Goal: Task Accomplishment & Management: Manage account settings

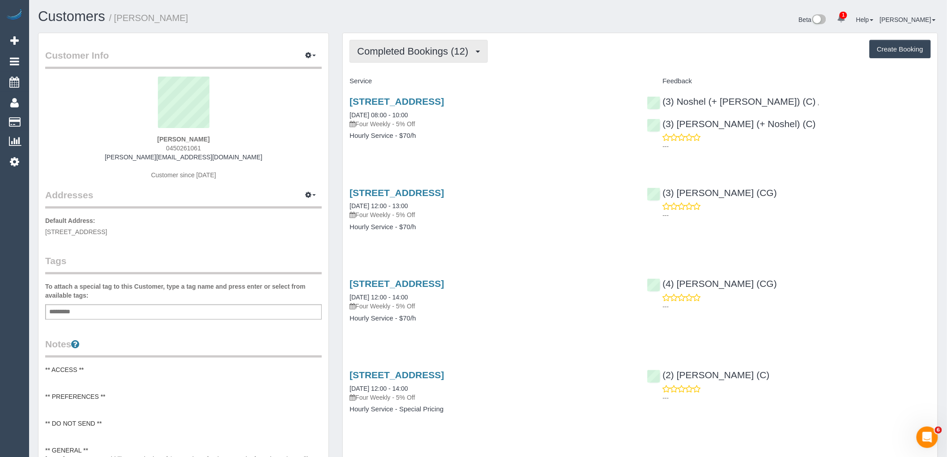
drag, startPoint x: 394, startPoint y: 57, endPoint x: 397, endPoint y: 78, distance: 21.6
click at [394, 57] on button "Completed Bookings (12)" at bounding box center [418, 51] width 138 height 23
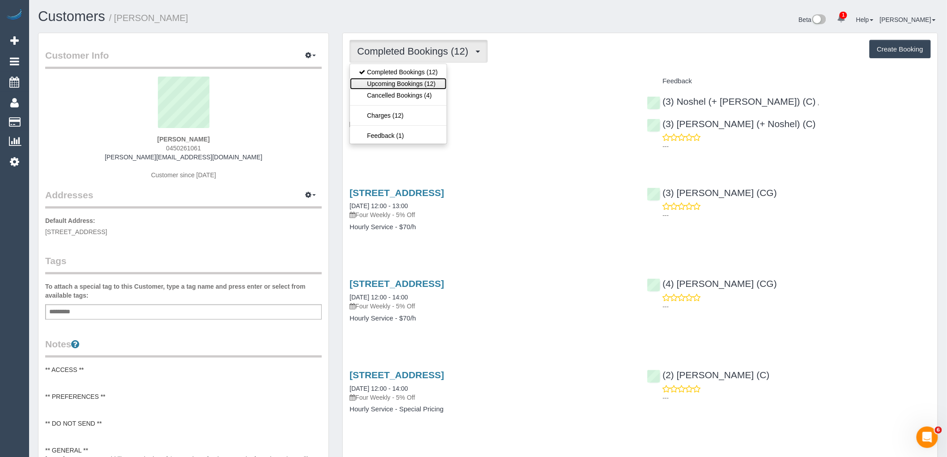
click at [396, 86] on link "Upcoming Bookings (12)" at bounding box center [398, 84] width 97 height 12
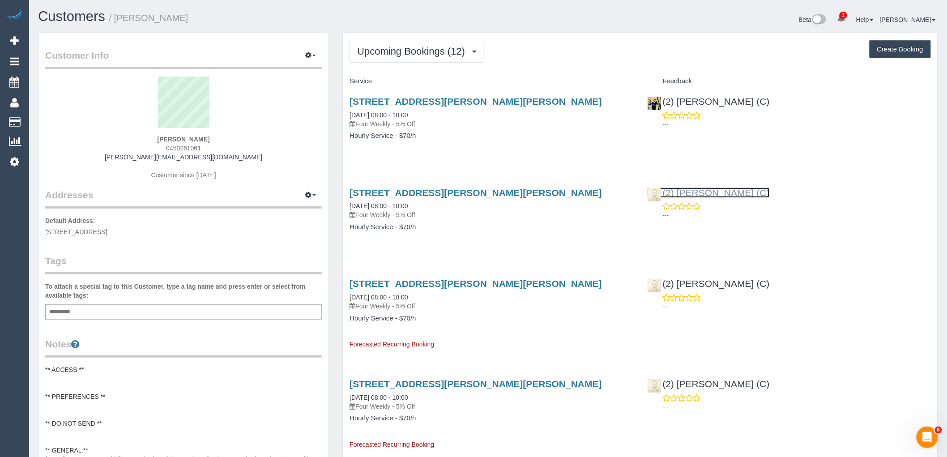
click at [687, 195] on link "(2) Uzair Saleem (C)" at bounding box center [708, 192] width 123 height 10
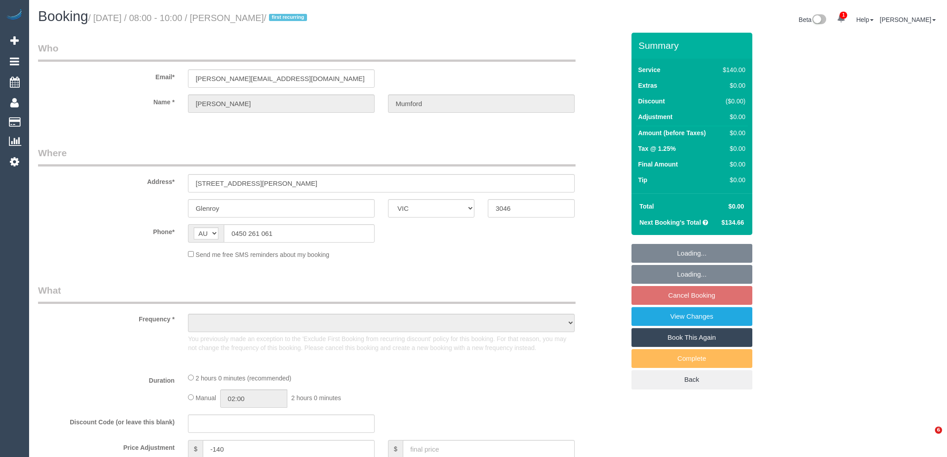
select select "VIC"
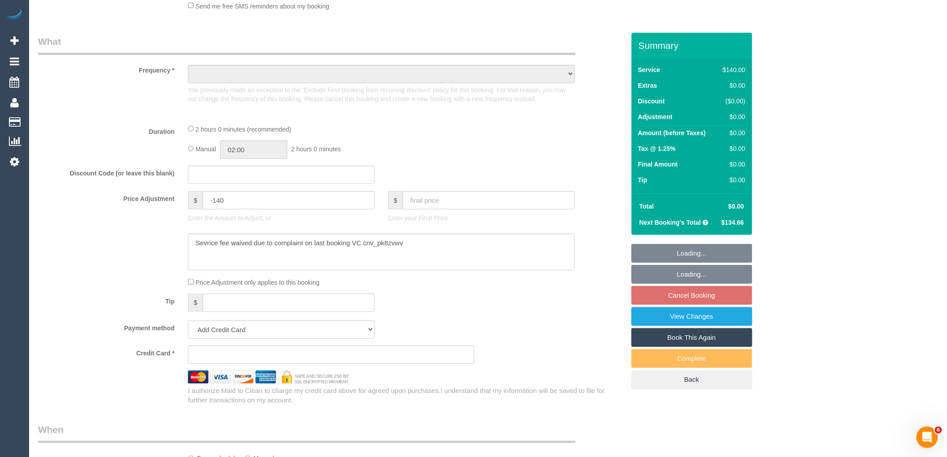
scroll to position [826, 0]
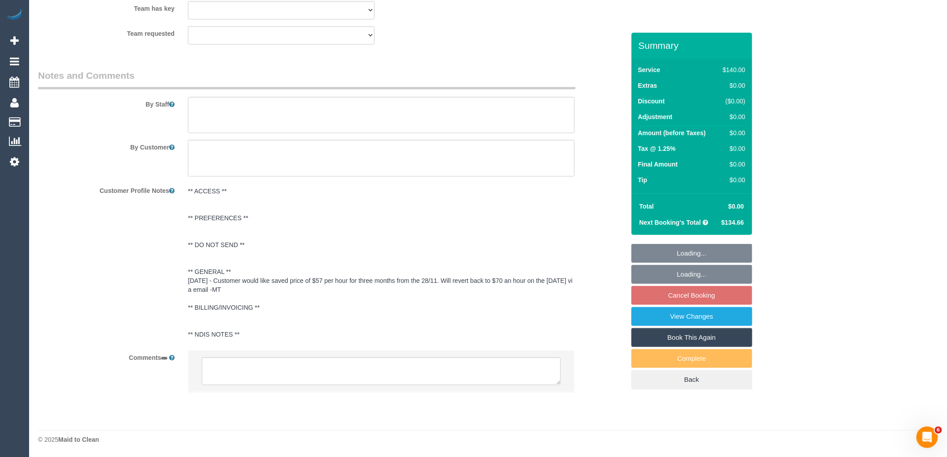
select select "string:stripe-pm_1SDb5i2GScqysDRV5zt3K2rc"
select select "number:27"
select select "number:14"
select select "number:19"
select select "number:24"
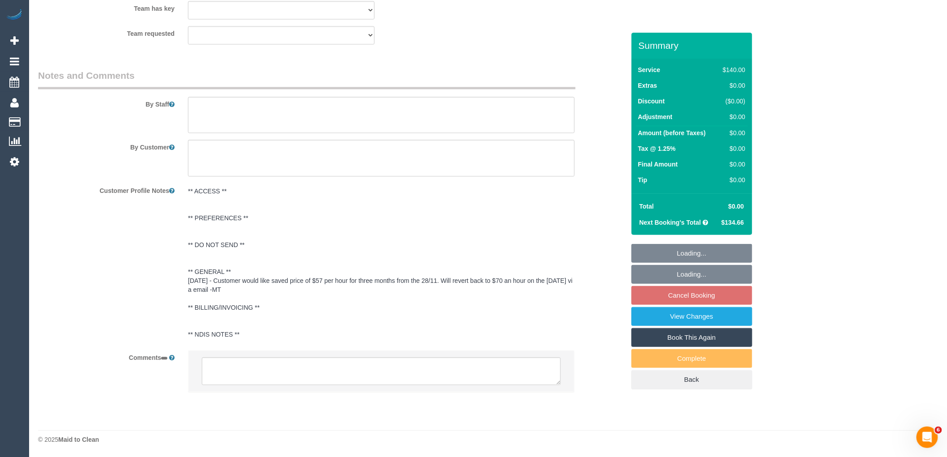
select select "number:35"
select select "number:13"
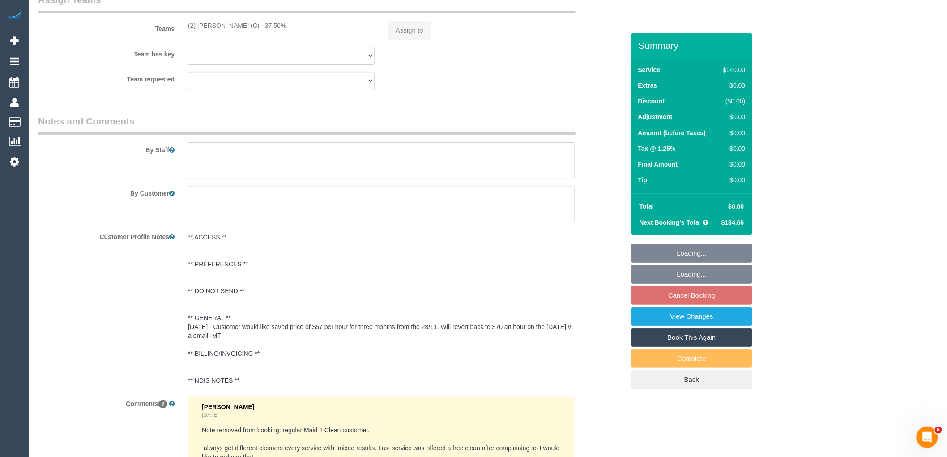
scroll to position [1672, 0]
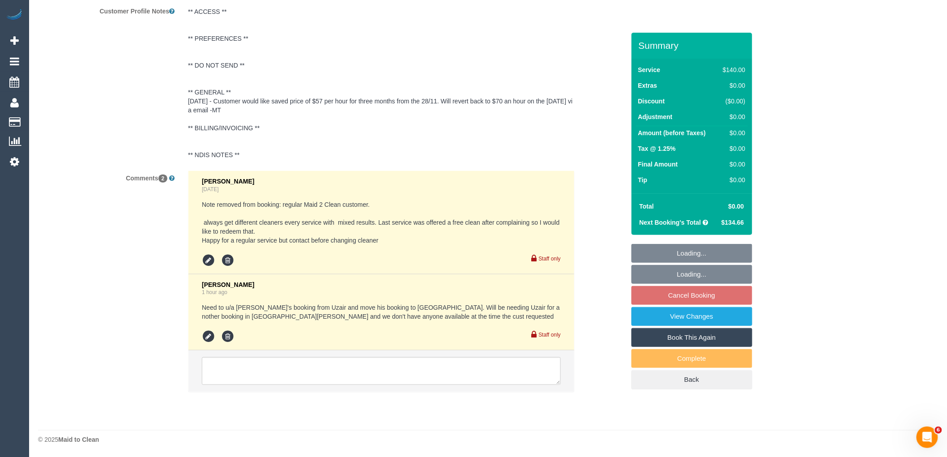
select select "object:1604"
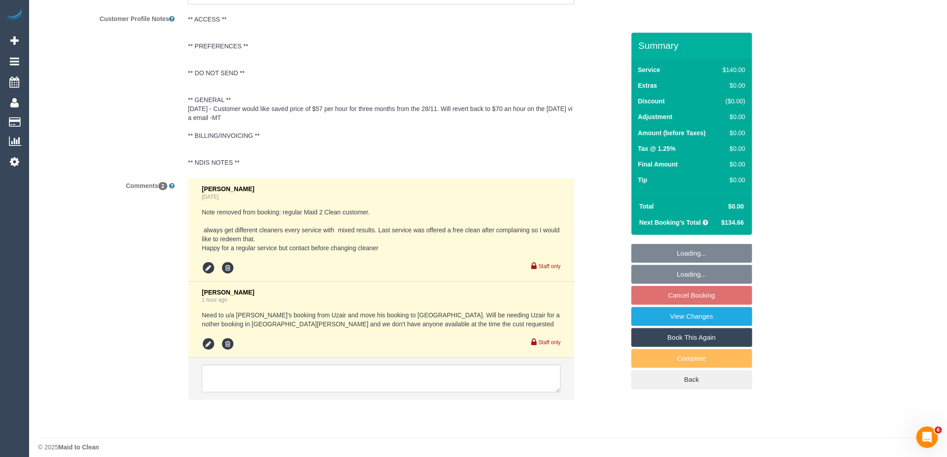
scroll to position [1688, 0]
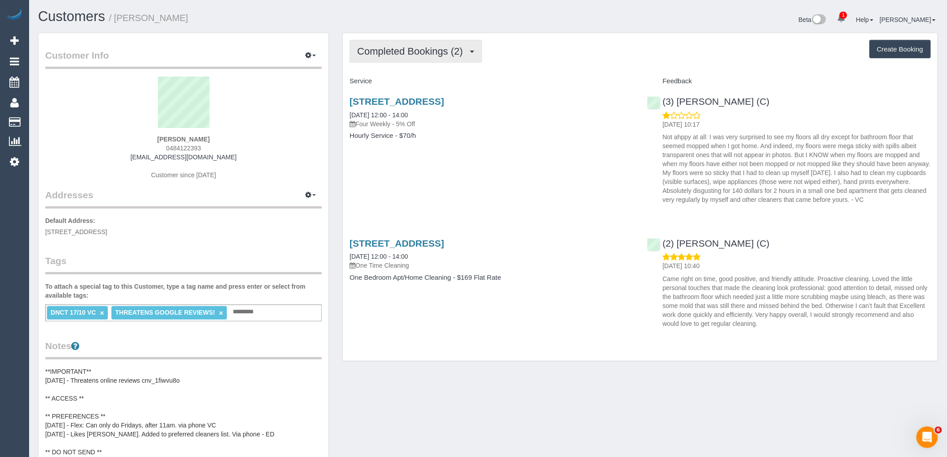
drag, startPoint x: 396, startPoint y: 49, endPoint x: 402, endPoint y: 72, distance: 23.2
click at [396, 50] on span "Completed Bookings (2)" at bounding box center [412, 51] width 110 height 11
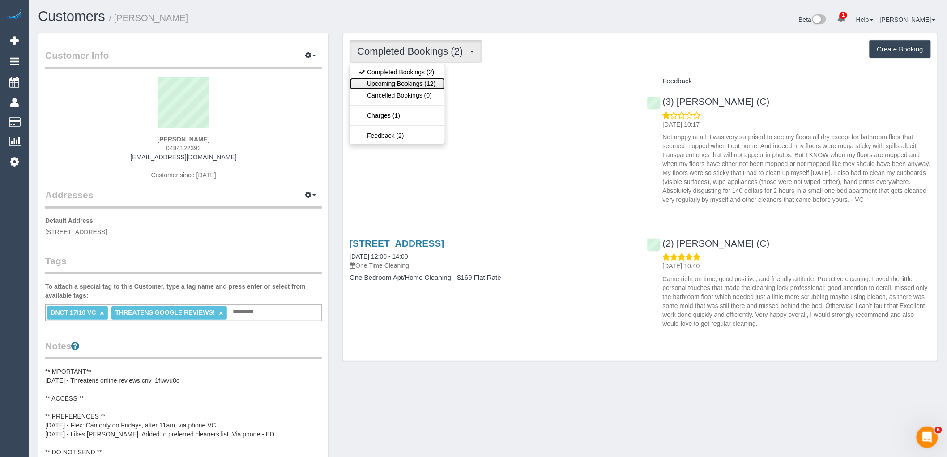
click at [401, 82] on link "Upcoming Bookings (12)" at bounding box center [397, 84] width 94 height 12
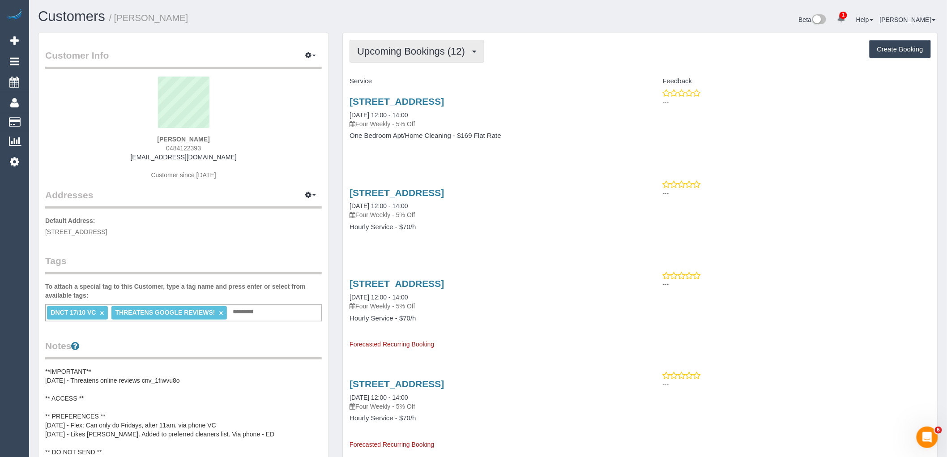
drag, startPoint x: 439, startPoint y: 54, endPoint x: 437, endPoint y: 62, distance: 8.3
click at [439, 54] on span "Upcoming Bookings (12)" at bounding box center [413, 51] width 112 height 11
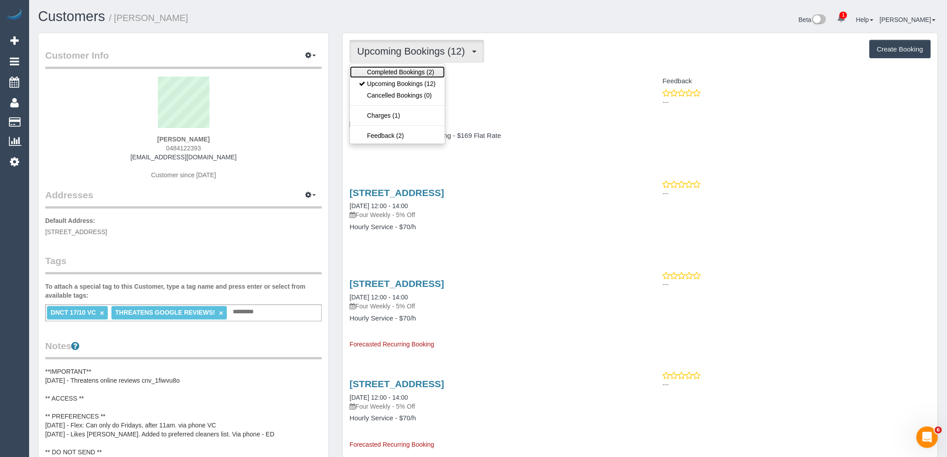
click at [436, 69] on link "Completed Bookings (2)" at bounding box center [397, 72] width 94 height 12
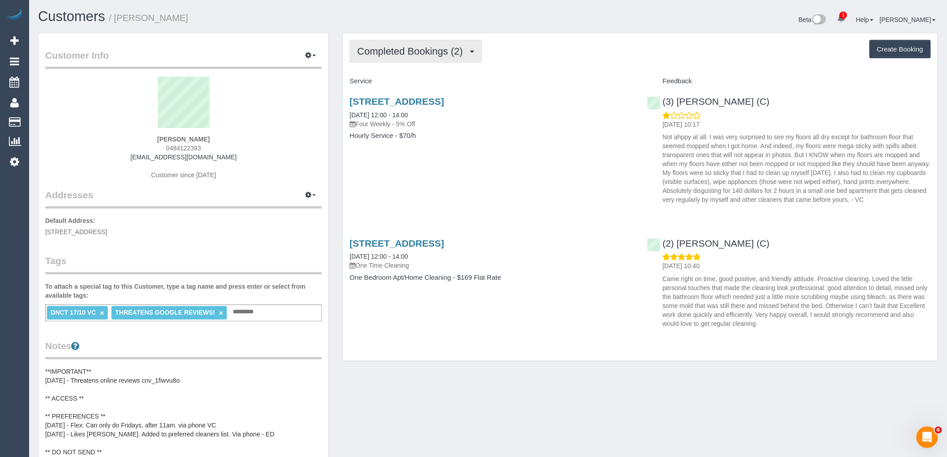
click at [403, 41] on button "Completed Bookings (2)" at bounding box center [415, 51] width 132 height 23
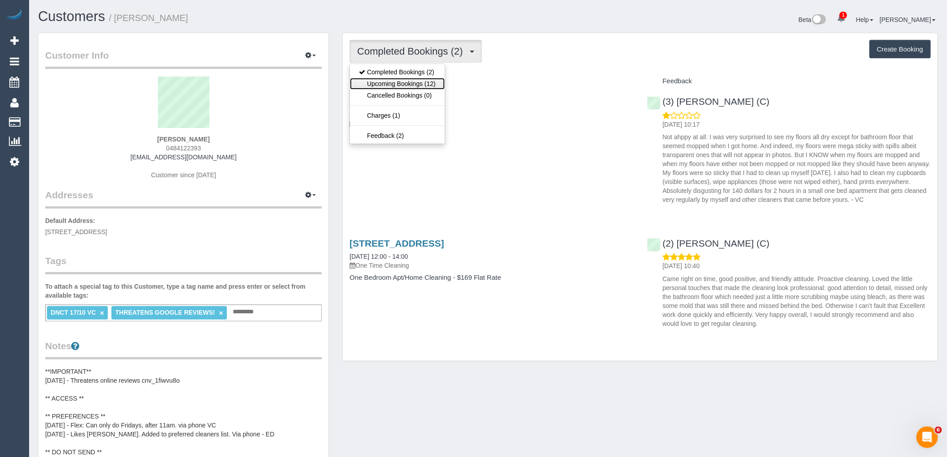
click at [412, 83] on link "Upcoming Bookings (12)" at bounding box center [397, 84] width 94 height 12
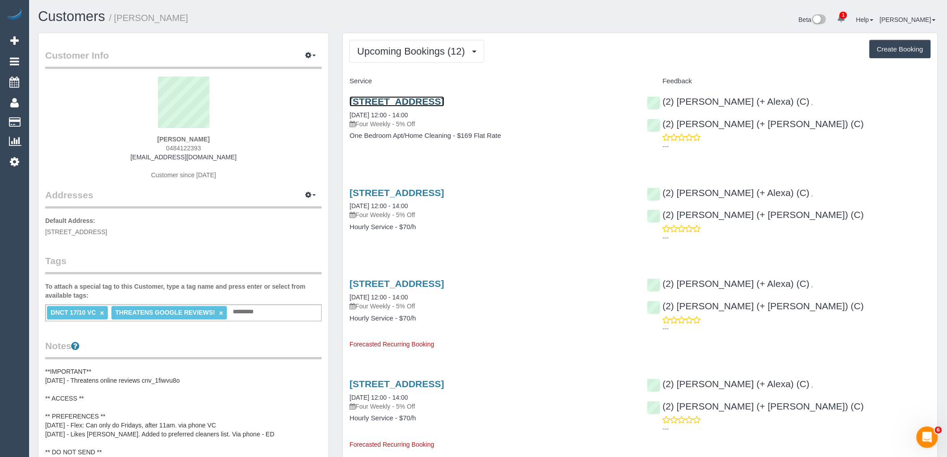
click at [413, 100] on link "110/101 Bay Street, 110, Port Melbourne, VIC 3207" at bounding box center [396, 101] width 94 height 10
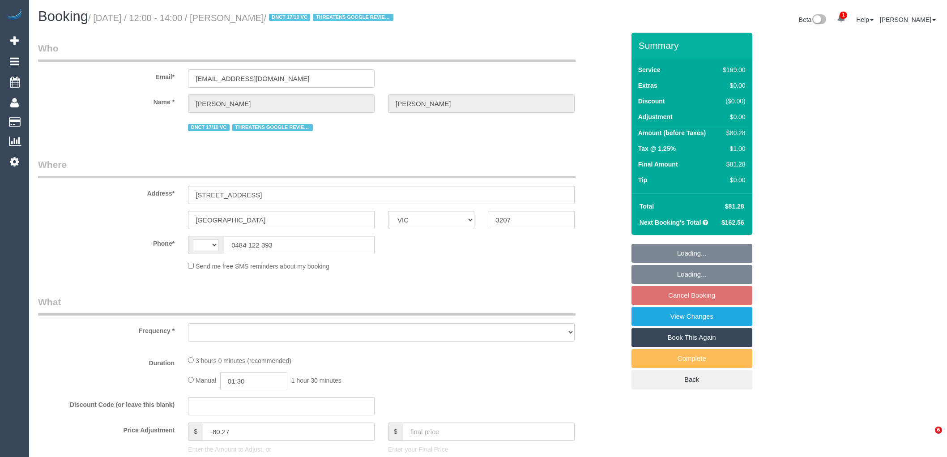
select select "VIC"
select select "string:AU"
select select "string:stripe-pm_1RzwE62GScqysDRV91N4G2JE"
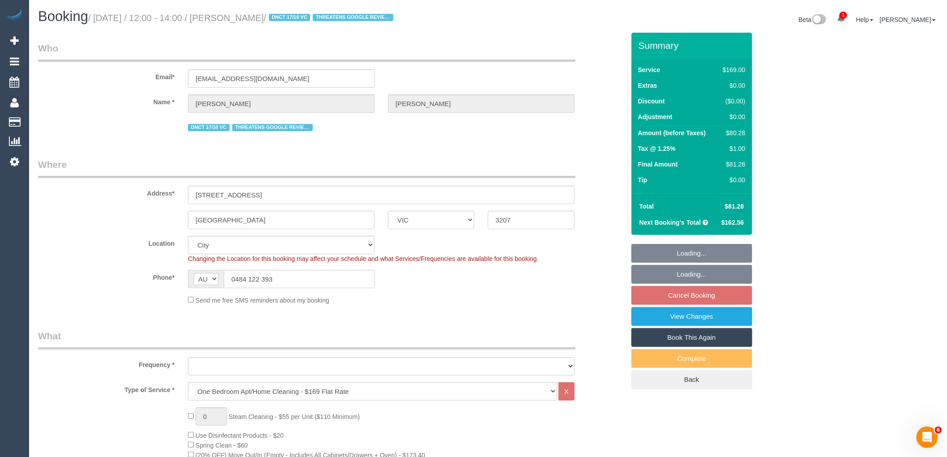
select select "object:828"
select select "number:28"
select select "number:14"
select select "number:19"
select select "number:22"
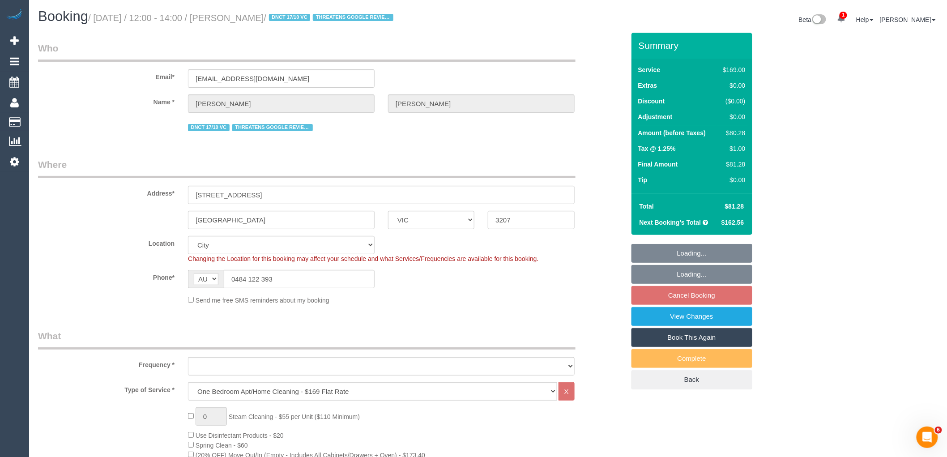
select select "number:33"
select select "number:12"
select select "object:837"
select select "spot4"
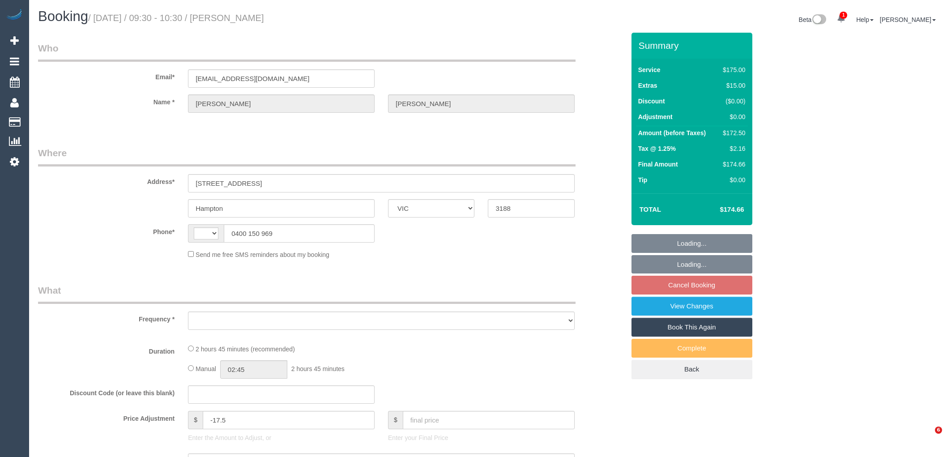
select select "VIC"
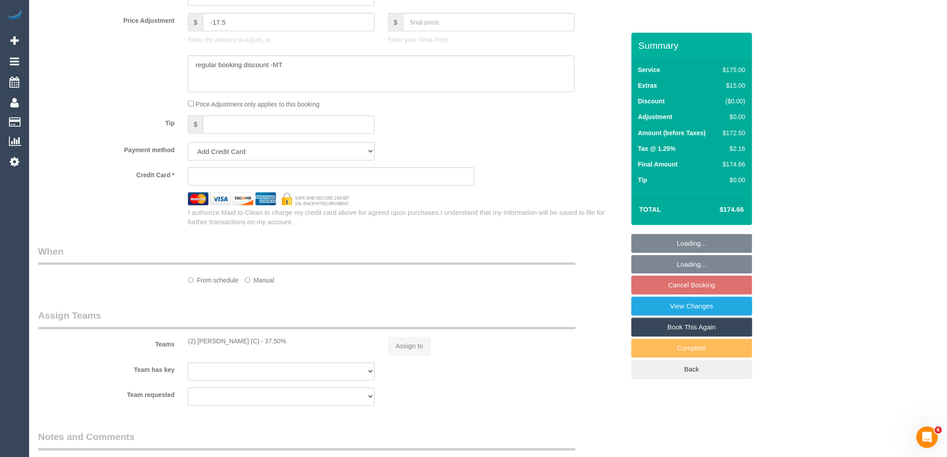
select select "string:AU"
select select "150"
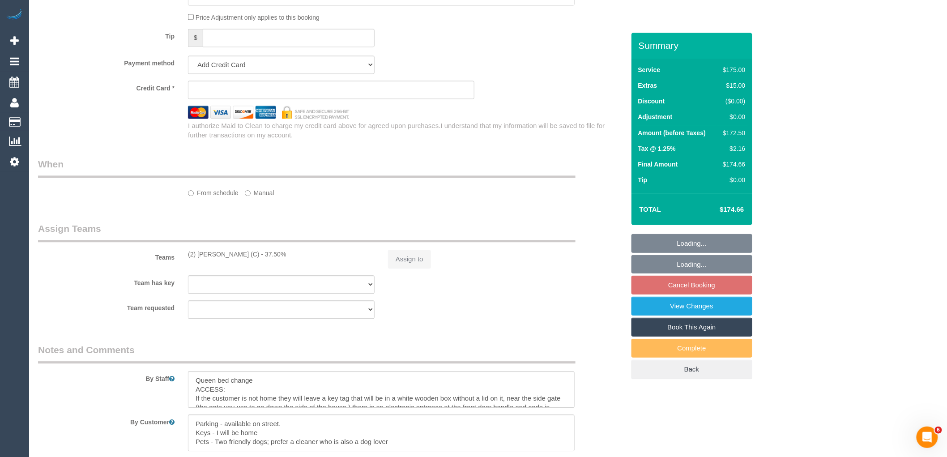
select select "object:755"
select select "string:stripe-pm_1FRCUP2GScqysDRVU3rOEBmN"
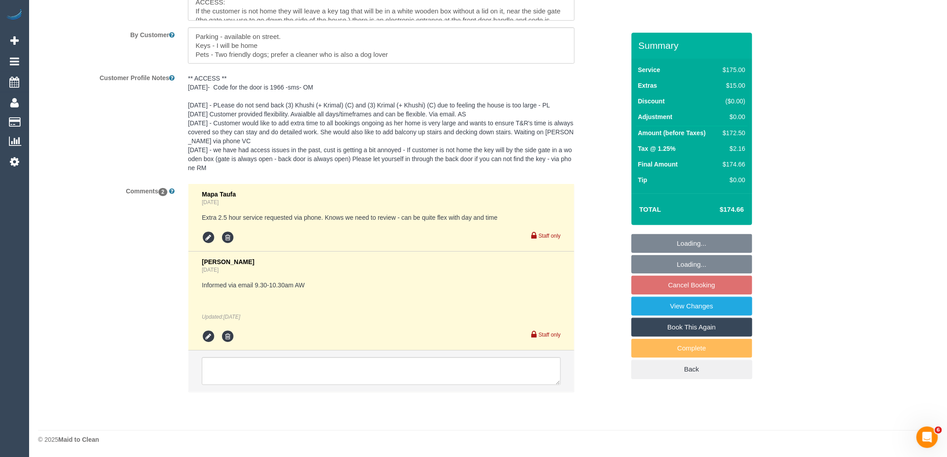
select select "object:908"
select select "number:27"
select select "number:14"
select select "number:19"
select select "number:22"
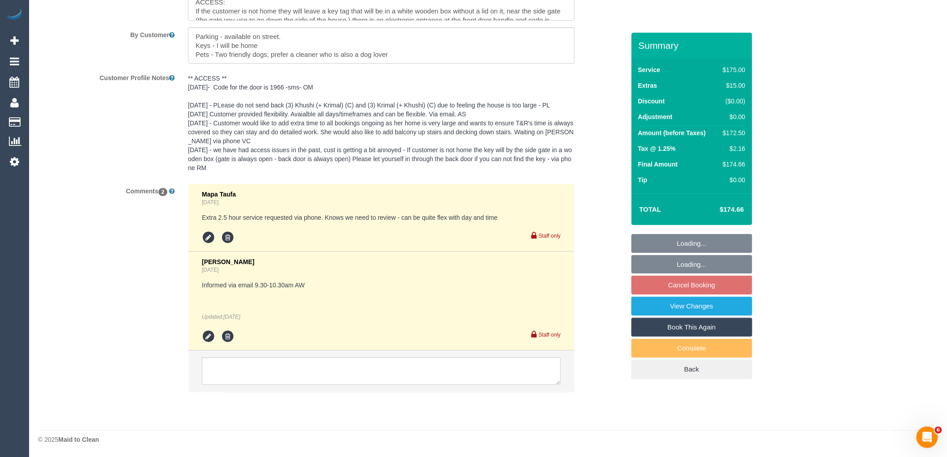
select select "number:11"
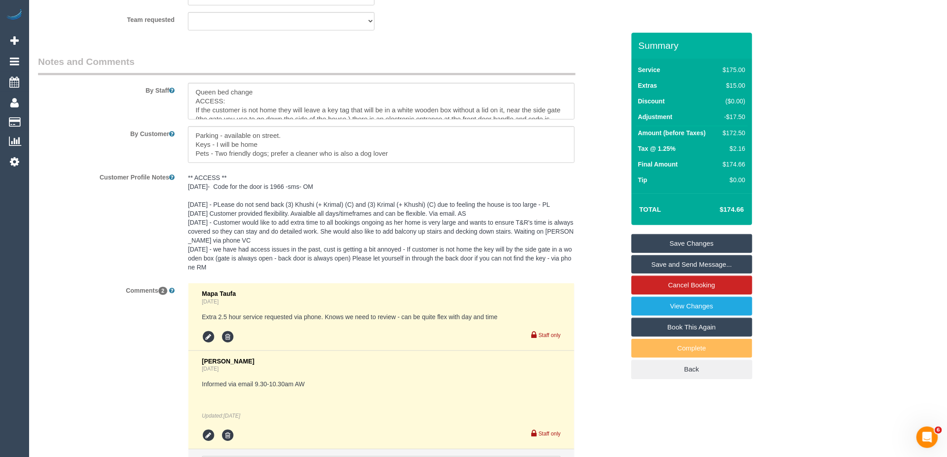
scroll to position [1327, 0]
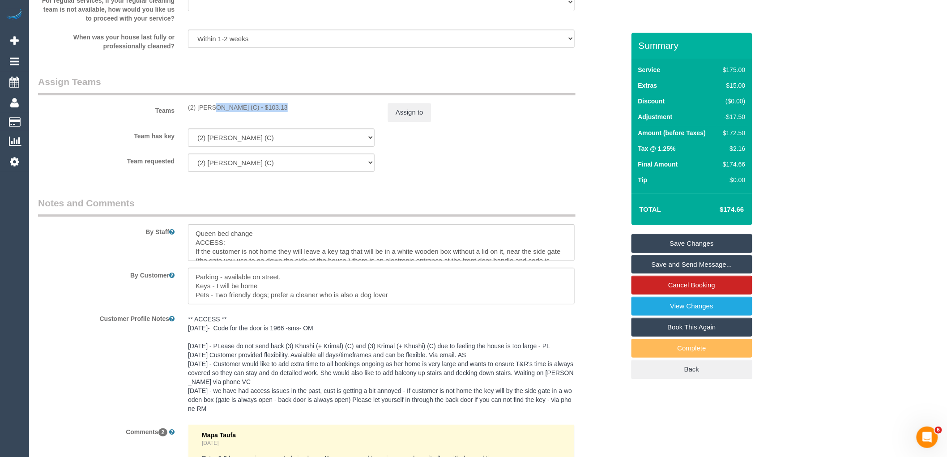
drag, startPoint x: 251, startPoint y: 114, endPoint x: 184, endPoint y: 115, distance: 66.7
click at [184, 112] on div "(2) [PERSON_NAME] (C) - $103.13" at bounding box center [281, 107] width 200 height 9
copy div "(2) [PERSON_NAME] (C)"
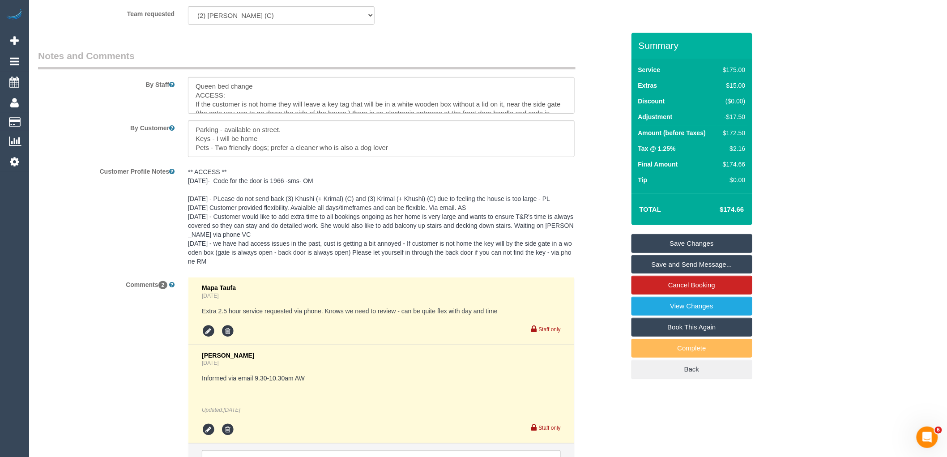
scroll to position [1576, 0]
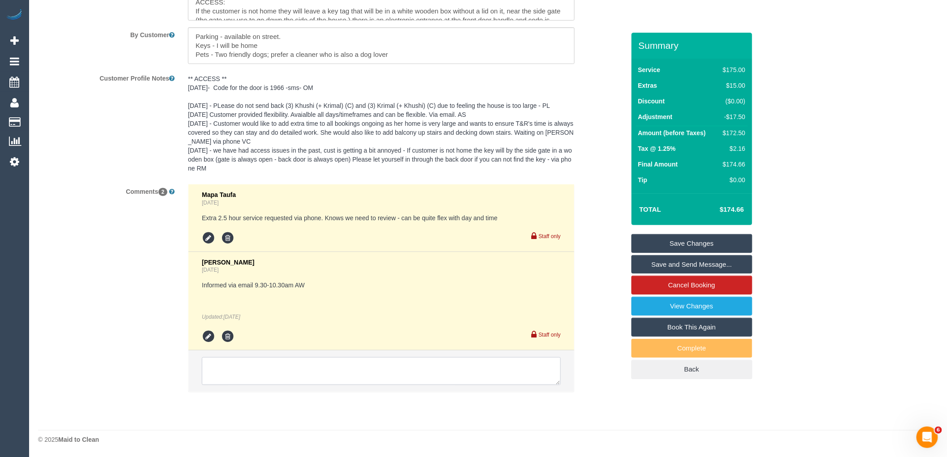
click at [287, 368] on textarea at bounding box center [381, 371] width 359 height 28
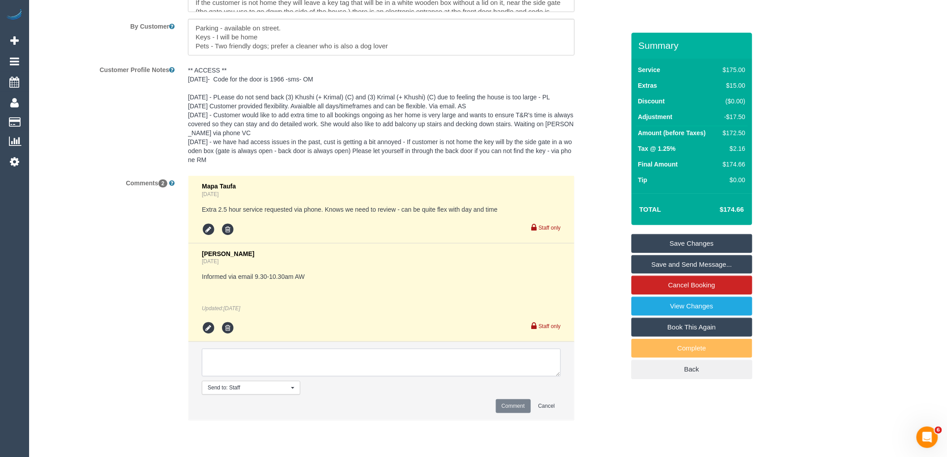
paste textarea "(2) [PERSON_NAME] (C)"
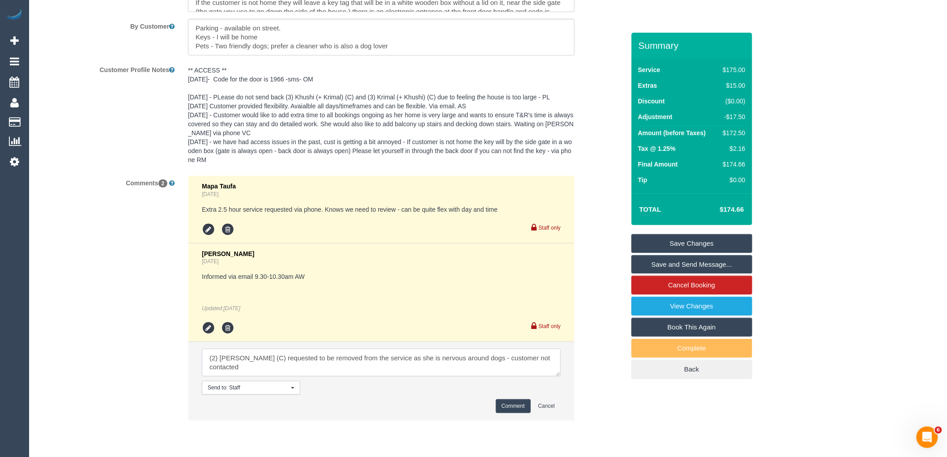
type textarea "(2) [PERSON_NAME] (C) requested to be removed from the service as she is nervou…"
click at [509, 409] on button "Comment" at bounding box center [513, 406] width 35 height 14
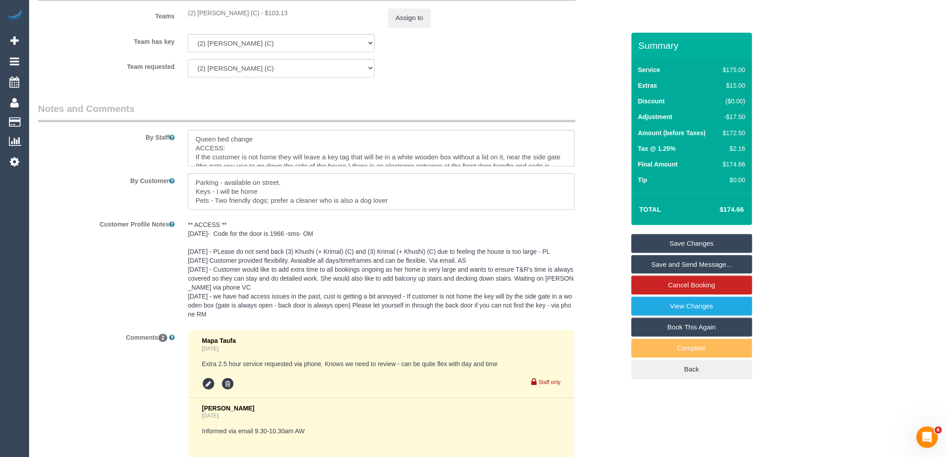
scroll to position [1327, 0]
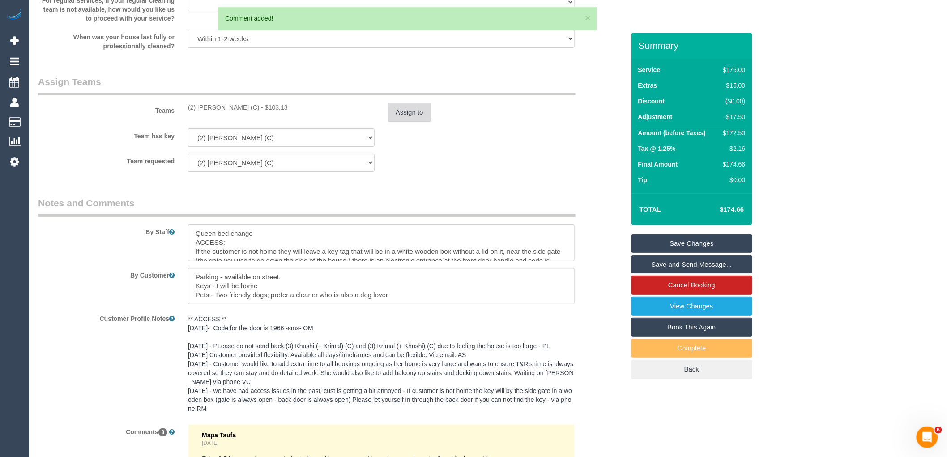
click at [426, 114] on button "Assign to" at bounding box center [409, 112] width 43 height 19
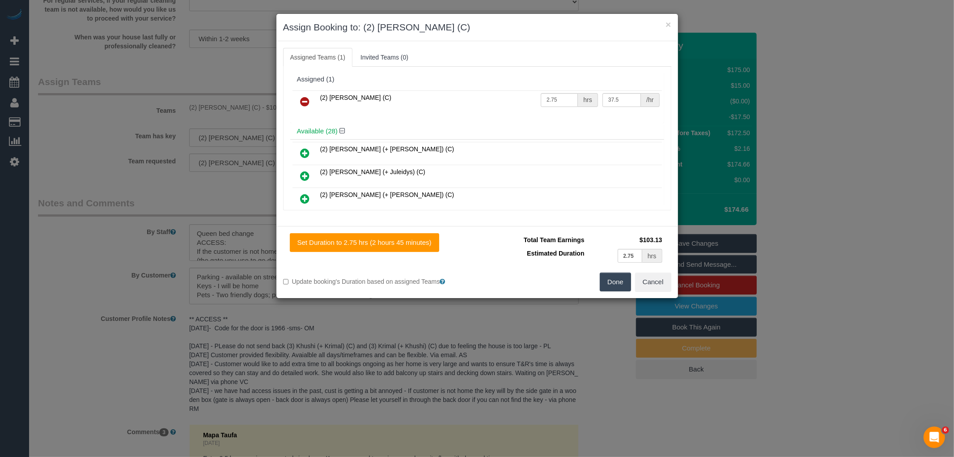
drag, startPoint x: 303, startPoint y: 98, endPoint x: 338, endPoint y: 105, distance: 35.7
click at [303, 98] on icon at bounding box center [305, 101] width 9 height 11
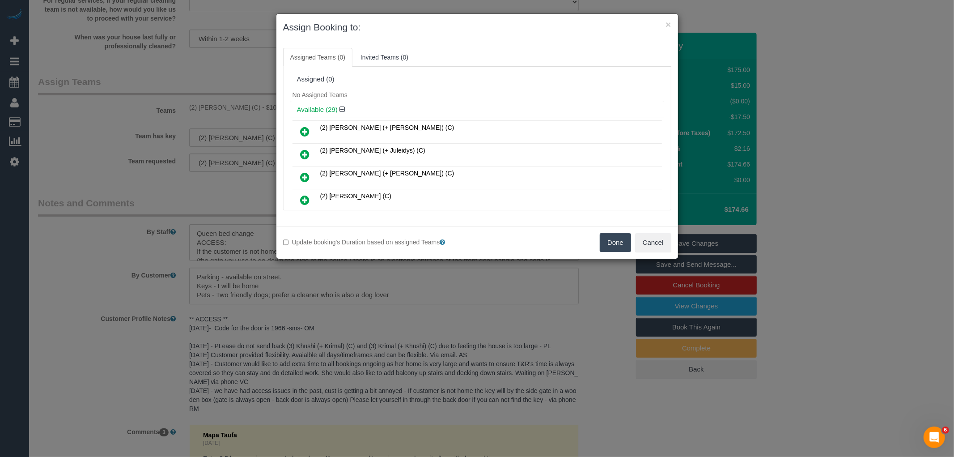
click at [620, 246] on button "Done" at bounding box center [615, 242] width 31 height 19
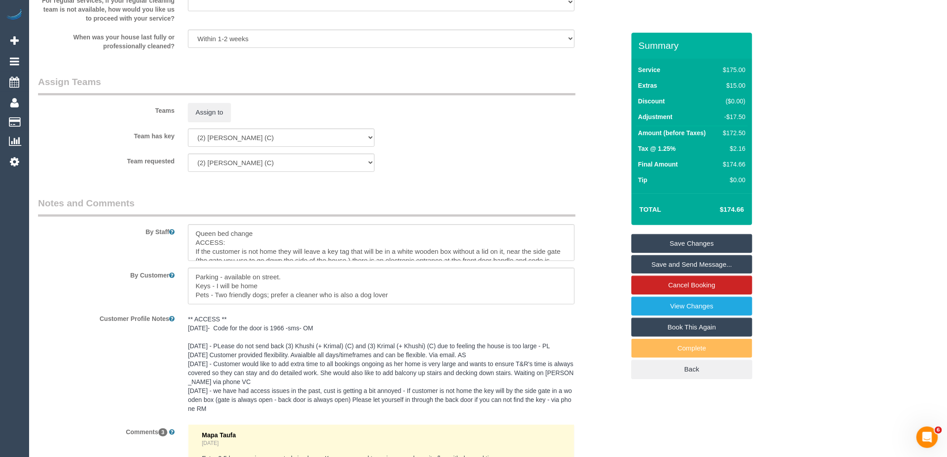
click at [696, 243] on link "Save Changes" at bounding box center [691, 243] width 121 height 19
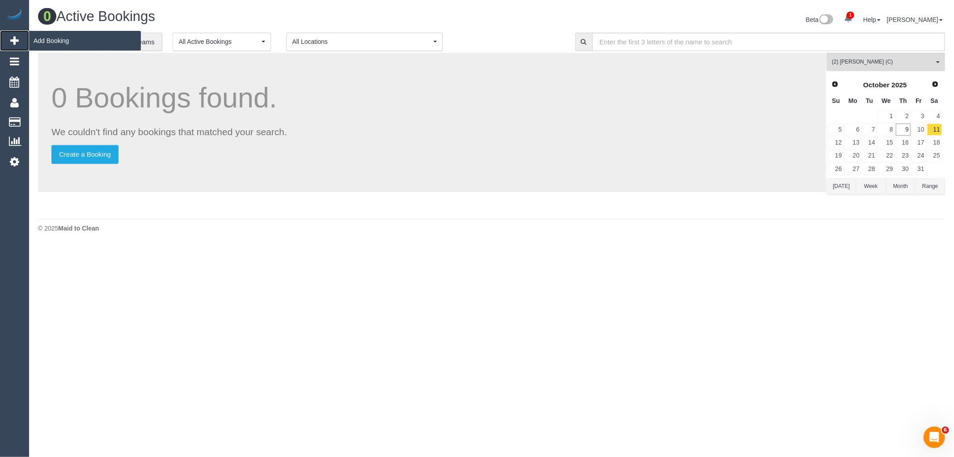
click at [52, 36] on span "Add Booking" at bounding box center [85, 40] width 112 height 21
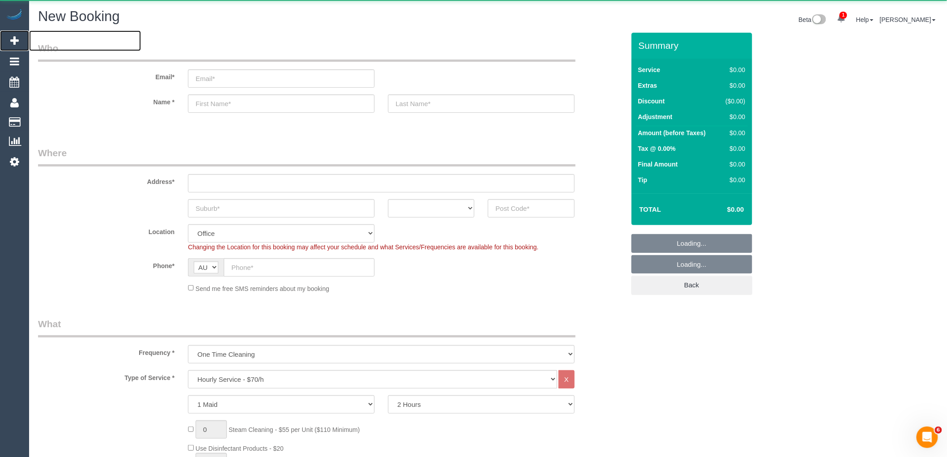
select select "object:4801"
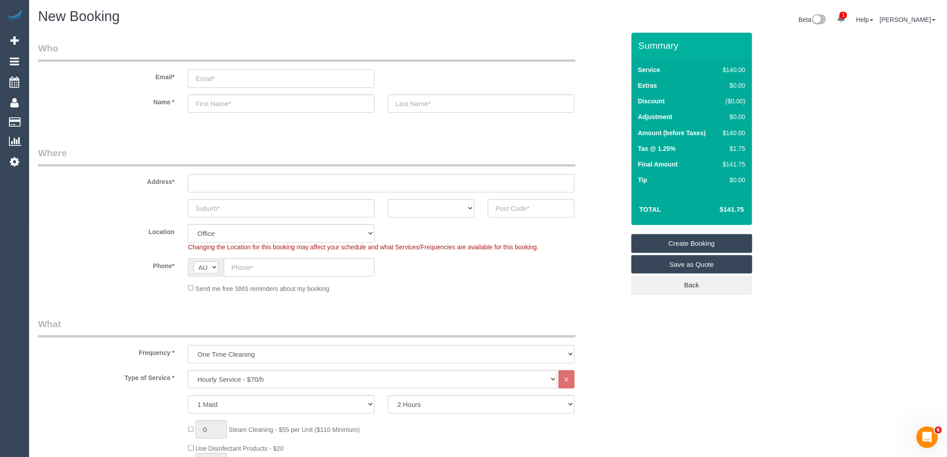
click at [241, 75] on input "email" at bounding box center [281, 78] width 187 height 18
paste input "[EMAIL_ADDRESS][DOMAIN_NAME]"
type input "[EMAIL_ADDRESS][DOMAIN_NAME]"
click at [285, 146] on legend "Where" at bounding box center [306, 156] width 537 height 20
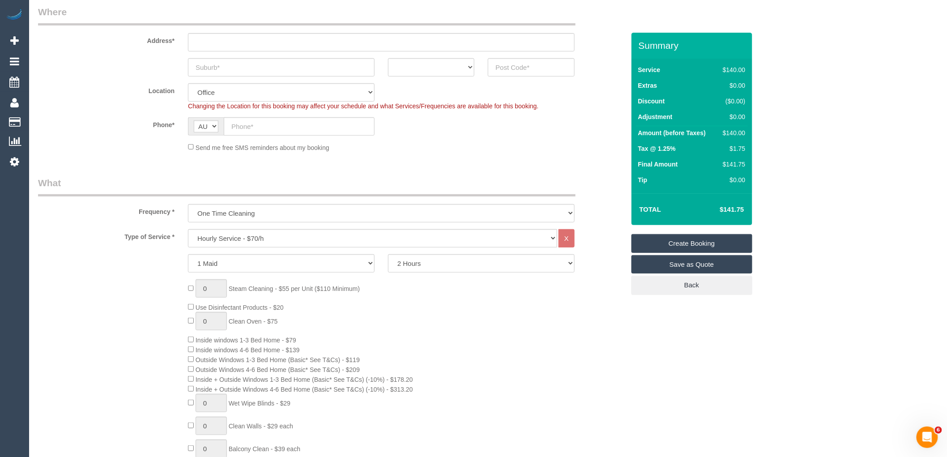
scroll to position [149, 0]
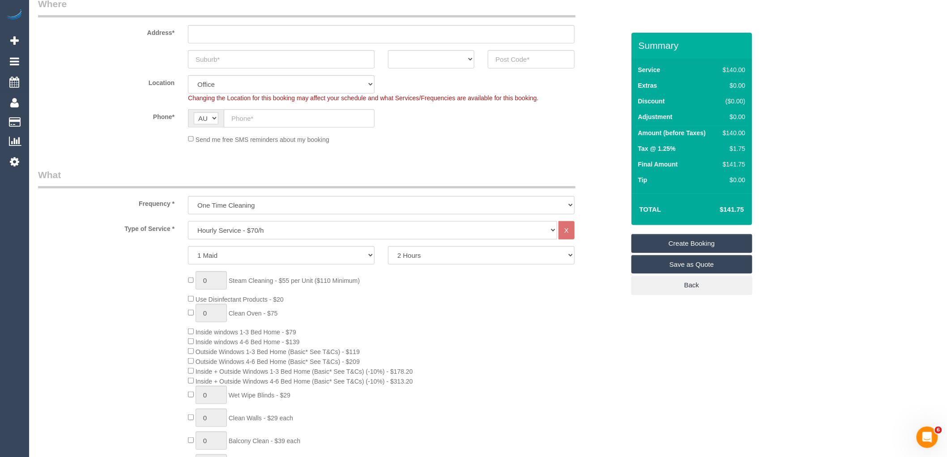
click at [288, 227] on select "Hourly Service - $70/h Hourly Service - $65/h Hourly Service - $60/h Hourly Ser…" at bounding box center [372, 230] width 369 height 18
select select "213"
click at [188, 222] on select "Hourly Service - $70/h Hourly Service - $65/h Hourly Service - $60/h Hourly Ser…" at bounding box center [372, 230] width 369 height 18
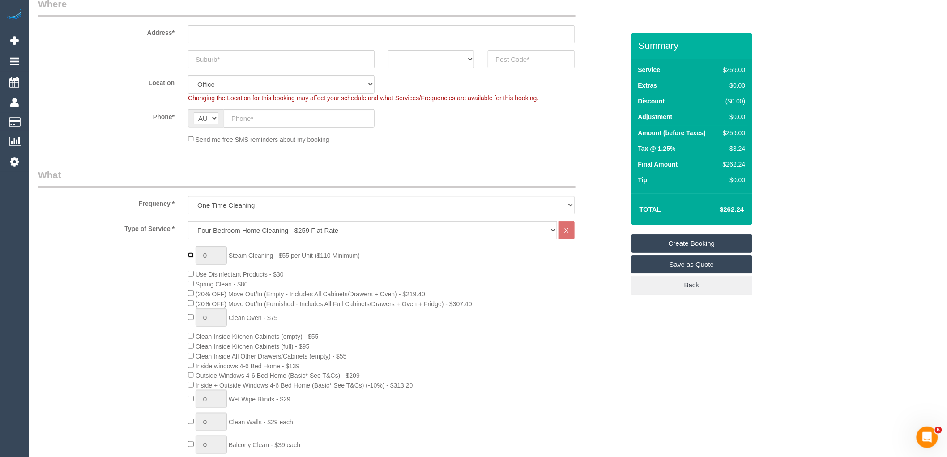
type input "1"
click at [212, 256] on input "1" at bounding box center [211, 255] width 31 height 18
type input "2"
click at [390, 275] on div "2 Steam Cleaning - $55 per Unit ($110 Minimum) Use Disinfectant Products - $30 …" at bounding box center [406, 412] width 450 height 333
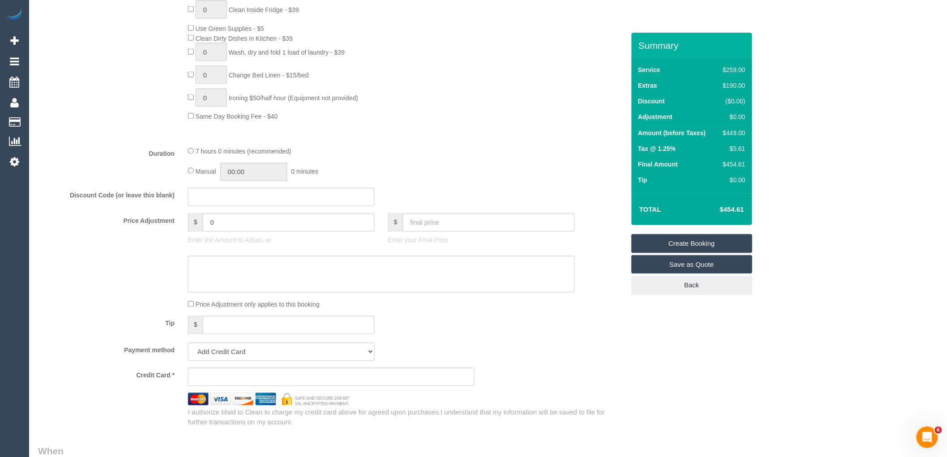
scroll to position [497, 0]
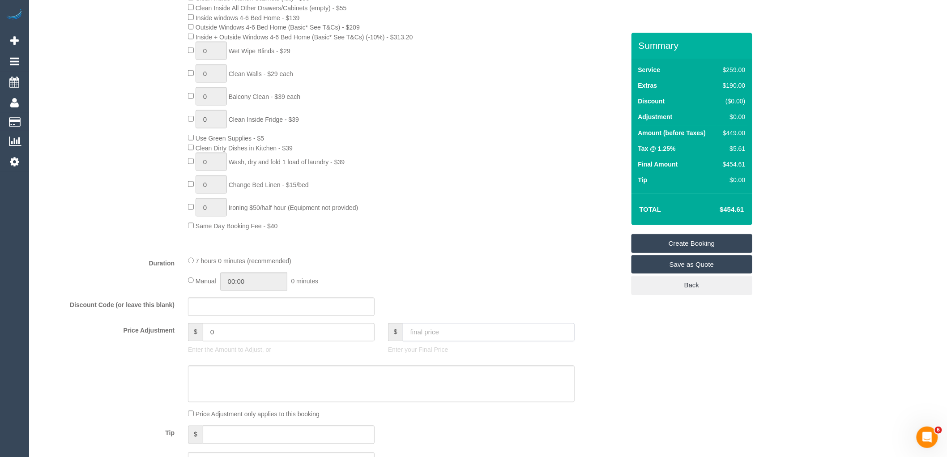
click at [419, 341] on input "text" at bounding box center [489, 332] width 172 height 18
type input "706"
type input "248.28"
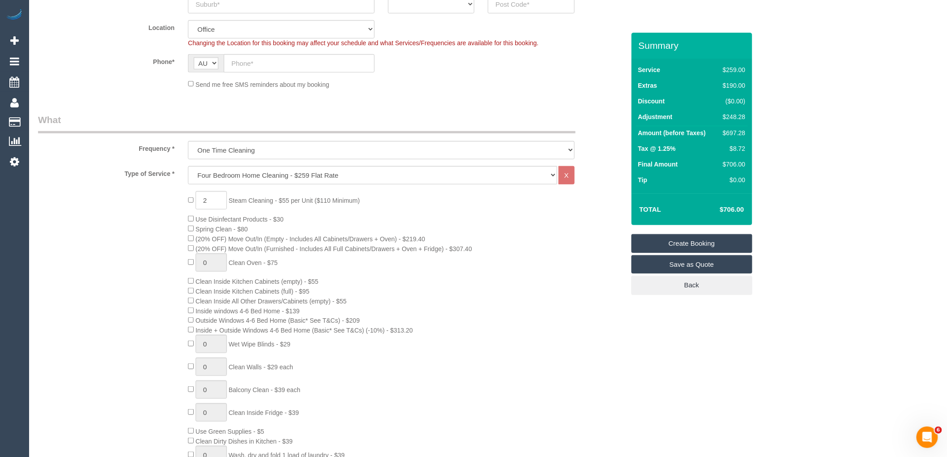
scroll to position [199, 0]
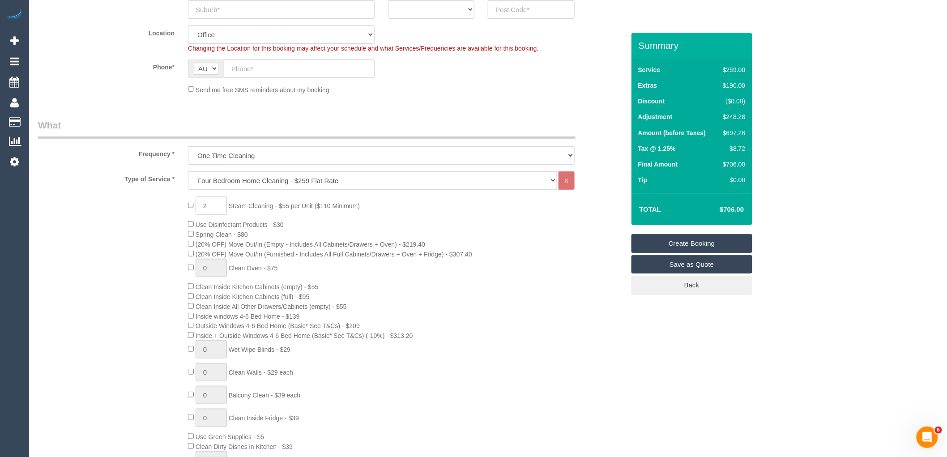
click at [258, 157] on select "One Time Cleaning Weekly - 10% Off - 10.00% (0% for the First Booking) Fortnigh…" at bounding box center [381, 155] width 387 height 18
select select "object:4802"
click at [188, 147] on select "One Time Cleaning Weekly - 10% Off - 10.00% (0% for the First Booking) Fortnigh…" at bounding box center [381, 155] width 387 height 18
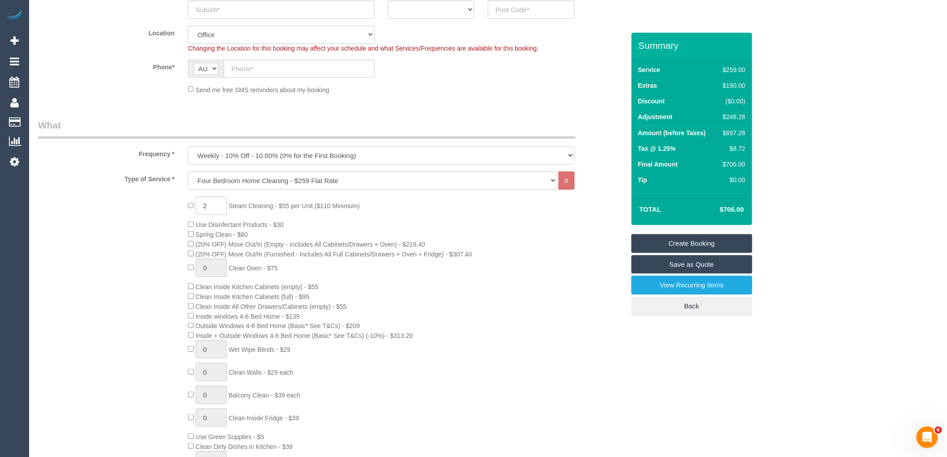
click at [403, 269] on div "2 Steam Cleaning - $55 per Unit ($110 Minimum) Use Disinfectant Products - $30 …" at bounding box center [406, 362] width 450 height 333
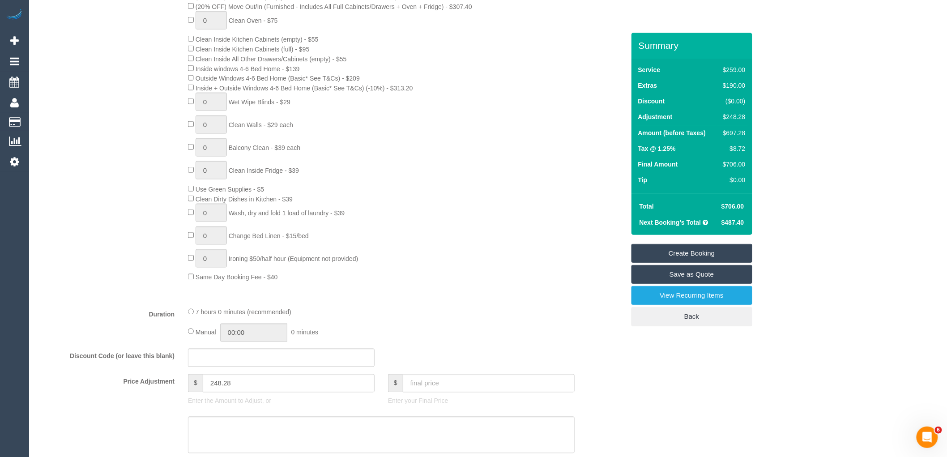
scroll to position [447, 0]
click at [698, 281] on link "Save as Quote" at bounding box center [691, 274] width 121 height 19
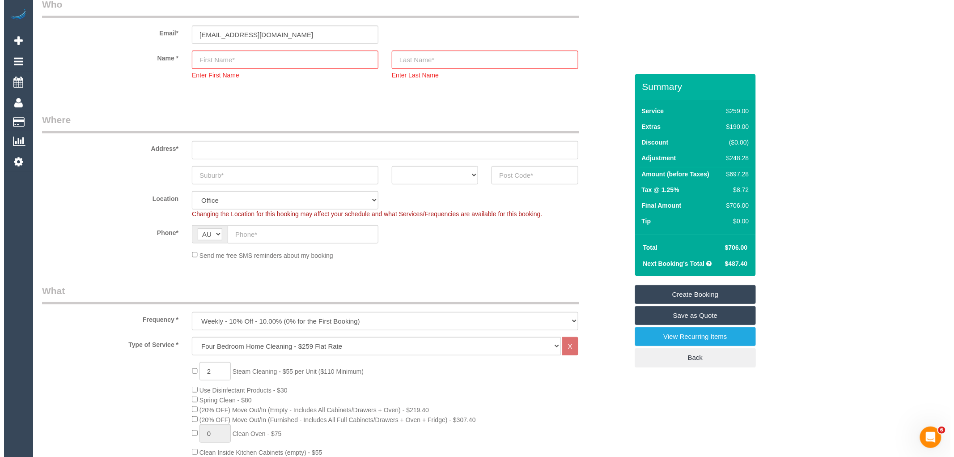
scroll to position [0, 0]
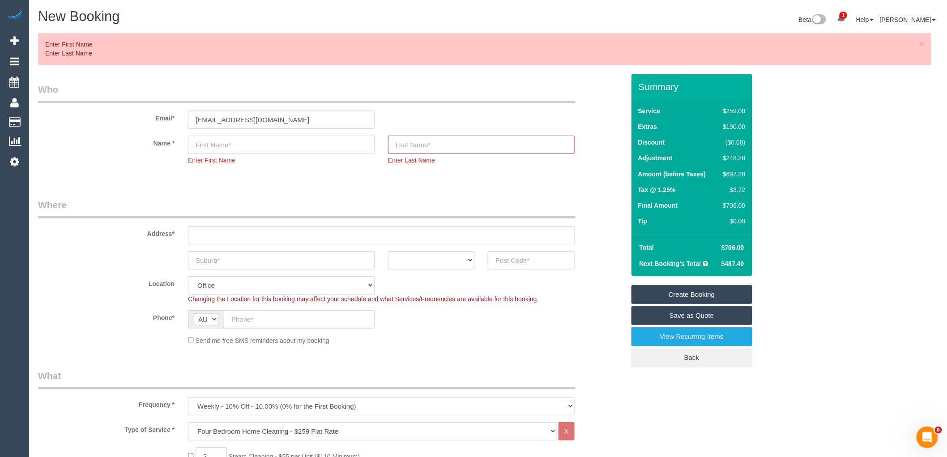
click at [230, 139] on input "text" at bounding box center [281, 145] width 187 height 18
click at [254, 141] on input "text" at bounding box center [281, 145] width 187 height 18
paste input "[PERSON_NAME]"
type input "[PERSON_NAME]"
click at [428, 144] on input "text" at bounding box center [481, 145] width 187 height 18
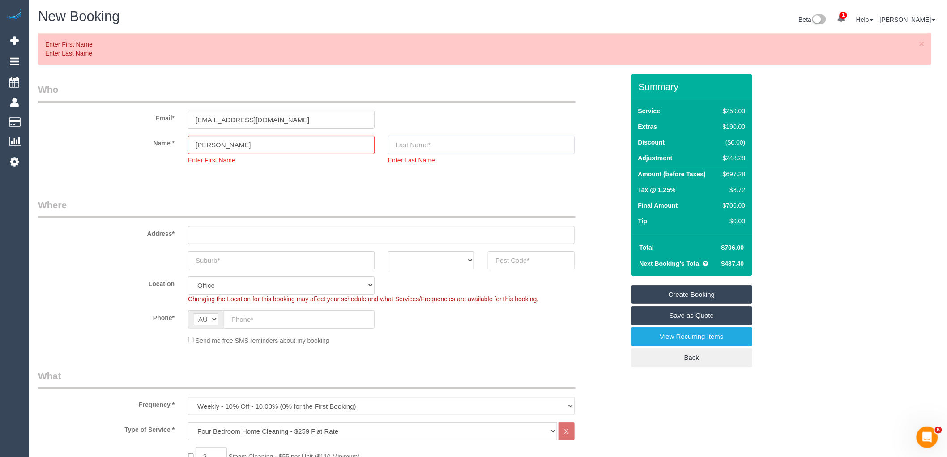
paste input "Lets Get Care"
type input "Lets Get Care"
click at [694, 311] on link "Save as Quote" at bounding box center [691, 315] width 121 height 19
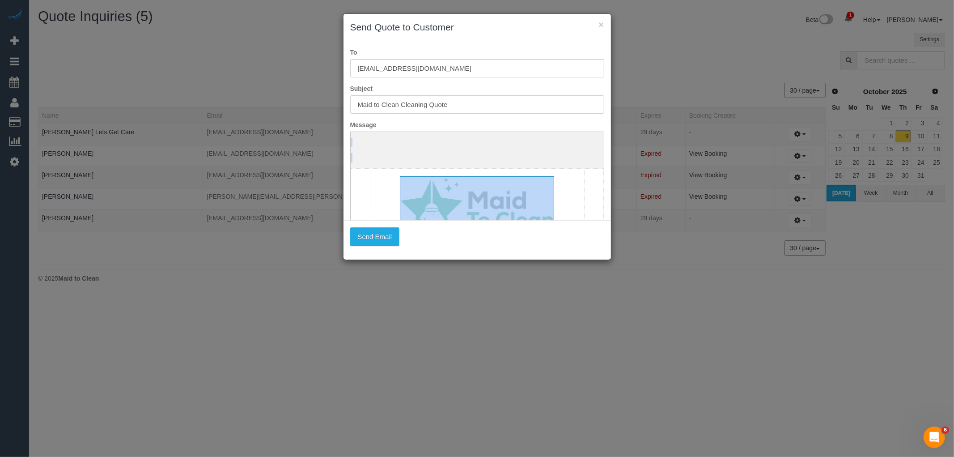
drag, startPoint x: 524, startPoint y: 171, endPoint x: 349, endPoint y: 78, distance: 199.0
copy body "**********"
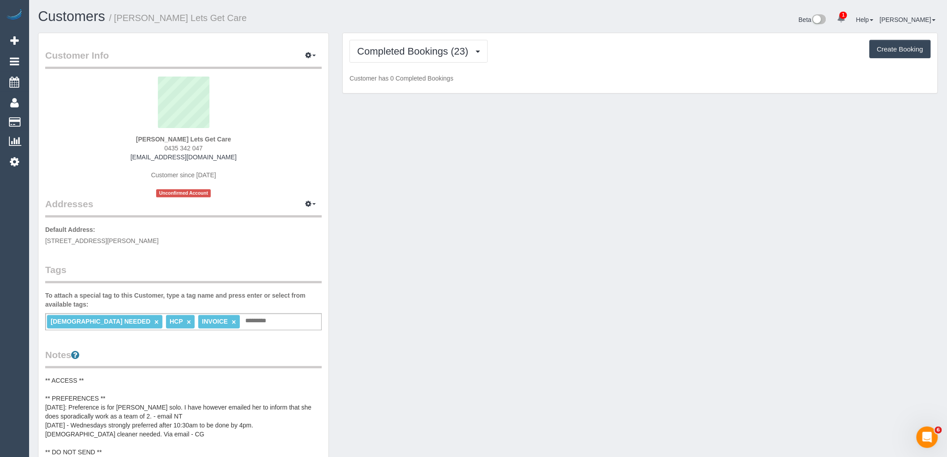
drag, startPoint x: 213, startPoint y: 147, endPoint x: 164, endPoint y: 306, distance: 166.9
click at [148, 148] on div "Nadia Ghaly Lets Get Care 0435 342 047 julzghaly@gmail.com Customer since 2025 …" at bounding box center [183, 137] width 277 height 121
copy span "0435 342 047"
